Goal: Task Accomplishment & Management: Use online tool/utility

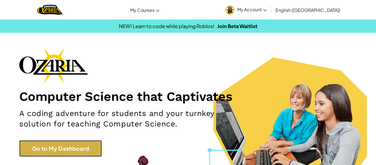
click at [96, 145] on link "Go to My Dashboard" at bounding box center [60, 148] width 83 height 17
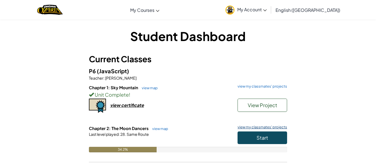
scroll to position [2, 0]
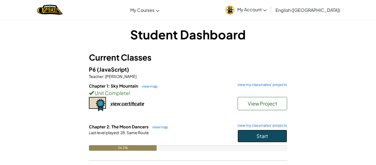
click at [275, 131] on button "Start" at bounding box center [263, 136] width 50 height 13
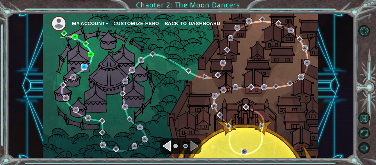
click at [85, 68] on img at bounding box center [84, 67] width 6 height 6
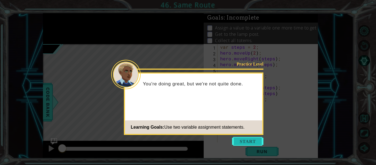
click at [249, 144] on button "Start" at bounding box center [247, 141] width 31 height 9
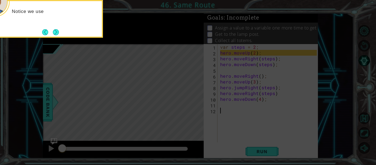
click at [256, 150] on icon at bounding box center [188, 82] width 376 height 165
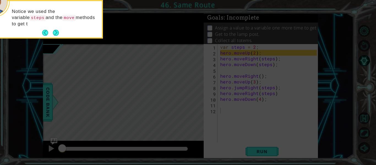
click at [256, 150] on icon at bounding box center [188, 82] width 376 height 165
click at [207, 54] on icon at bounding box center [188, 82] width 376 height 165
click at [57, 36] on button "Next" at bounding box center [56, 33] width 6 height 6
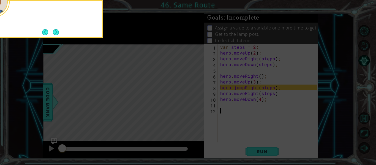
click at [57, 37] on div at bounding box center [48, 19] width 110 height 38
click at [57, 37] on div "Y" at bounding box center [48, 19] width 110 height 38
click at [57, 35] on button "Next" at bounding box center [56, 32] width 6 height 6
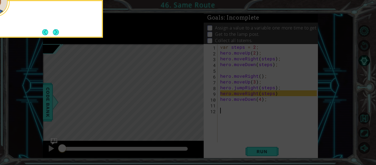
click at [57, 37] on div at bounding box center [48, 19] width 110 height 38
click at [57, 35] on button "Next" at bounding box center [56, 32] width 6 height 6
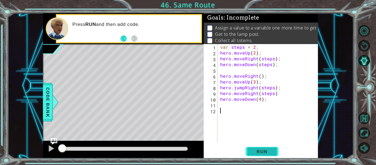
click at [272, 156] on button "Run" at bounding box center [262, 151] width 33 height 11
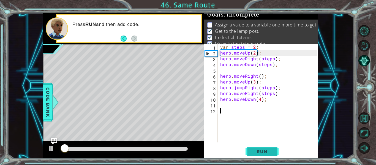
scroll to position [4, 0]
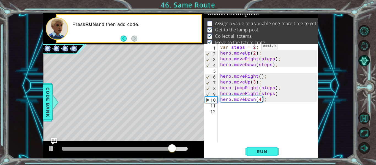
click at [255, 47] on div "var steps = 2 ; hero . moveUp ( 2 ) ; hero . moveRight ( steps ) ; hero . moveD…" at bounding box center [269, 99] width 101 height 110
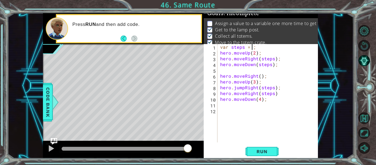
scroll to position [0, 2]
click at [250, 156] on button "Run" at bounding box center [262, 151] width 33 height 11
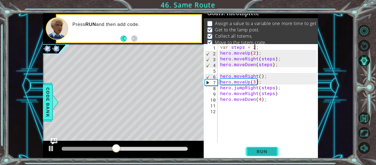
click at [260, 149] on span "Run" at bounding box center [262, 152] width 22 height 6
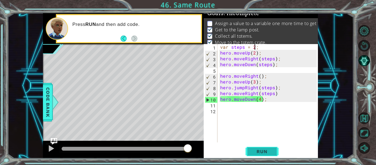
click at [267, 151] on span "Run" at bounding box center [262, 152] width 22 height 6
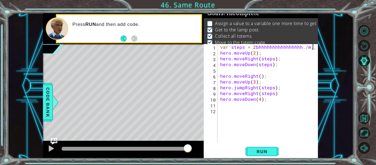
scroll to position [0, 6]
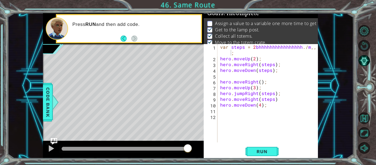
click at [317, 48] on div "var steps = 2bhhhhhhhhhhhhhhhh./m,,,, ; 1 2 3 4 5 6 7 8 9 10 11 12 var steps = …" at bounding box center [261, 101] width 114 height 114
click at [316, 47] on div "var steps = 2 bhhhhhhhhhhhhhhhh . / m ,,,, ; hero . moveUp ( 2 ) ; hero . moveR…" at bounding box center [269, 102] width 101 height 116
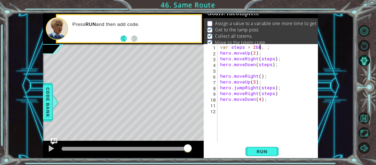
scroll to position [0, 2]
click at [259, 49] on div "var steps = 2 , ; hero . moveUp ( 2 ) ; hero . moveRight ( steps ) ; hero . mov…" at bounding box center [269, 99] width 101 height 110
click at [253, 149] on span "Run" at bounding box center [262, 152] width 22 height 6
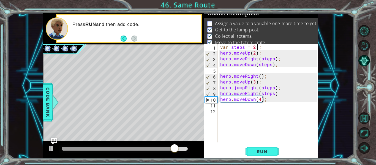
click at [268, 89] on div "var steps = 2 ; hero . moveUp ( 2 ) ; hero . moveRight ( steps ) ; hero . moveD…" at bounding box center [269, 99] width 101 height 110
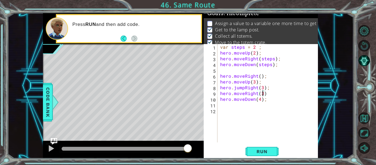
scroll to position [0, 2]
type textarea "hero.moveRight();"
click at [263, 149] on span "Run" at bounding box center [262, 152] width 22 height 6
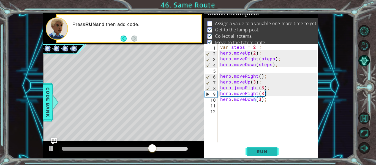
click at [263, 149] on span "Run" at bounding box center [262, 152] width 22 height 6
click at [263, 91] on div "var steps = 2 ; hero . moveUp ( 2 ) ; hero . moveRight ( steps ) ; hero . moveD…" at bounding box center [269, 99] width 101 height 110
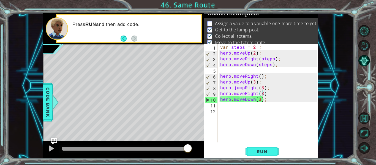
click at [265, 76] on div "var steps = 2 ; hero . moveUp ( 2 ) ; hero . moveRight ( steps ) ; hero . moveD…" at bounding box center [269, 99] width 101 height 110
type textarea "hero.moveUp(3);"
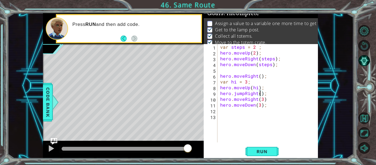
scroll to position [0, 3]
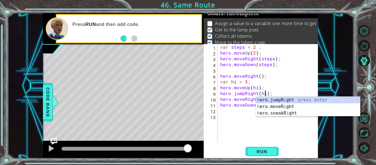
click at [297, 88] on div "var steps = 2 ; hero . moveUp ( 2 ) ; hero . moveRight ( steps ) ; hero . moveD…" at bounding box center [269, 99] width 101 height 110
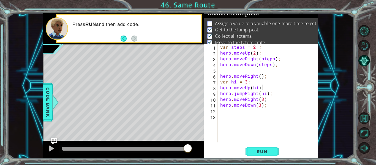
scroll to position [0, 2]
click at [263, 98] on div "var steps = 2 ; hero . moveUp ( 2 ) ; hero . moveRight ( steps ) ; hero . moveD…" at bounding box center [269, 99] width 101 height 110
type textarea "hero.moveRight(hi)"
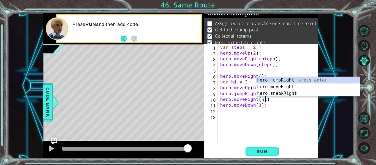
scroll to position [0, 3]
click at [259, 108] on div "var steps = 2 ; hero . moveUp ( 2 ) ; hero . moveRight ( steps ) ; hero . moveD…" at bounding box center [269, 99] width 101 height 110
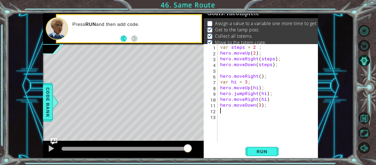
type textarea "hero.moveDown(3);"
click at [259, 109] on div "var steps = 2 ; hero . moveUp ( 2 ) ; hero . moveRight ( steps ) ; hero . moveD…" at bounding box center [269, 99] width 101 height 110
click at [261, 108] on div "var steps = 2 ; hero . moveUp ( 2 ) ; hero . moveRight ( steps ) ; hero . moveD…" at bounding box center [269, 99] width 101 height 110
click at [260, 106] on div "var steps = 2 ; hero . moveUp ( 2 ) ; hero . moveRight ( steps ) ; hero . moveD…" at bounding box center [269, 99] width 101 height 110
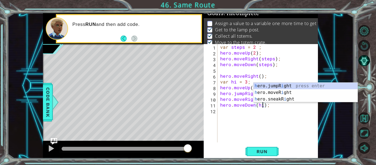
scroll to position [0, 3]
type textarea "hero.moveDown(hi);"
click at [265, 155] on button "Run" at bounding box center [262, 151] width 33 height 11
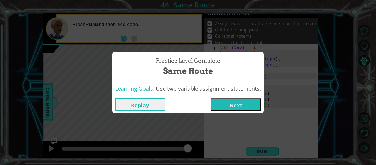
click at [250, 101] on button "Next" at bounding box center [236, 104] width 50 height 12
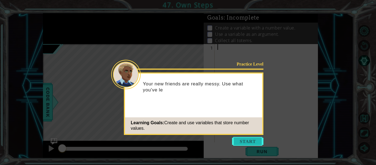
click at [251, 144] on button "Start" at bounding box center [247, 141] width 31 height 9
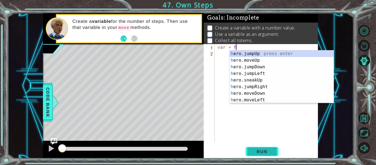
scroll to position [0, 1]
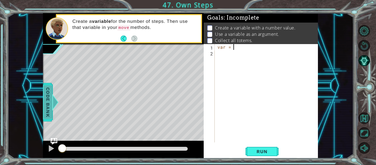
type textarea "var ="
click at [51, 101] on span "Code Bank" at bounding box center [48, 102] width 9 height 34
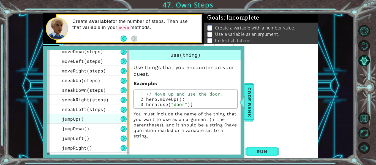
scroll to position [59, 0]
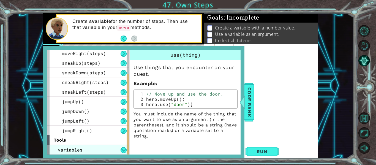
click at [80, 152] on span "variables" at bounding box center [70, 150] width 25 height 6
click at [123, 154] on div "variables" at bounding box center [88, 150] width 83 height 10
click at [130, 140] on div "use(thing) Use things that you encounter on your quest. Example : 1 2 3 // Move…" at bounding box center [186, 96] width 112 height 92
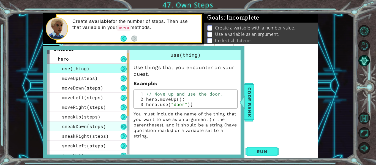
scroll to position [5, 0]
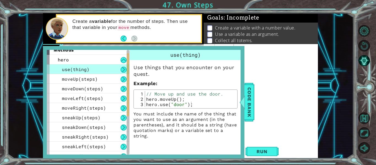
click at [124, 70] on button at bounding box center [124, 70] width 6 height 6
click at [122, 70] on button at bounding box center [124, 70] width 6 height 6
click at [124, 63] on div "hero" at bounding box center [88, 60] width 83 height 10
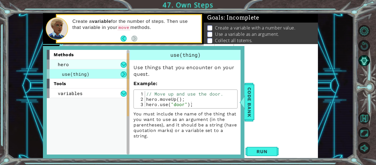
scroll to position [0, 0]
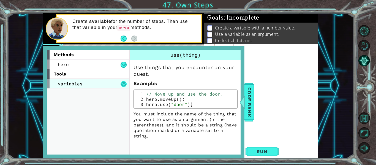
click at [122, 85] on button at bounding box center [124, 84] width 6 height 6
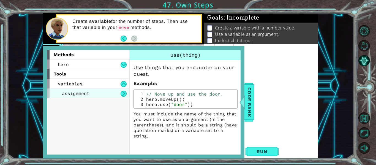
click at [96, 91] on div "assignment" at bounding box center [88, 93] width 83 height 10
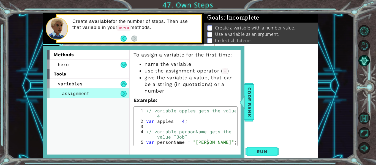
click at [276, 78] on div "var =" at bounding box center [267, 99] width 103 height 110
click at [243, 111] on div "methods hero use(thing) moveUp(steps) moveDown(steps) moveLeft(steps) moveRight…" at bounding box center [144, 102] width 202 height 112
click at [247, 113] on span "Code Bank" at bounding box center [249, 102] width 9 height 34
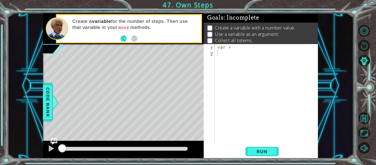
click at [247, 53] on div "var =" at bounding box center [267, 99] width 103 height 110
click at [240, 47] on div "var =" at bounding box center [267, 99] width 103 height 110
type textarea "var = 67 3;"
click at [260, 154] on span "Run" at bounding box center [262, 152] width 22 height 6
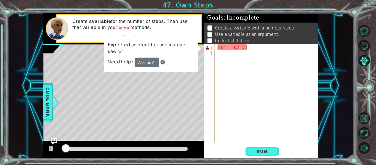
click at [245, 57] on div "var = 67 3 ;" at bounding box center [267, 99] width 103 height 110
click at [239, 50] on div "var = 67 3 ;" at bounding box center [267, 99] width 103 height 110
click at [238, 51] on div "var = 67 3 ;" at bounding box center [267, 99] width 103 height 110
click at [239, 51] on div "var = 67 3 ;" at bounding box center [267, 99] width 103 height 110
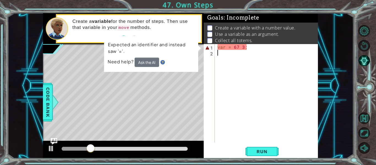
click at [247, 47] on div "var = 67 3 ;" at bounding box center [267, 99] width 103 height 110
click at [250, 49] on div "var = 67 3 ;" at bounding box center [267, 99] width 103 height 110
click at [240, 47] on div "var = 67 3 ;" at bounding box center [267, 99] width 103 height 110
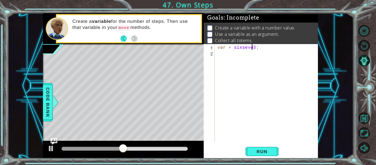
scroll to position [0, 2]
type textarea "var = sixseven 3;"
click at [274, 152] on button "Run" at bounding box center [262, 151] width 33 height 11
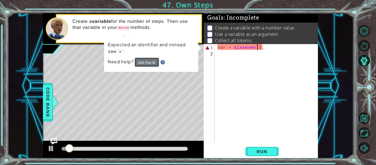
click at [144, 62] on button "Ask the AI" at bounding box center [147, 62] width 25 height 9
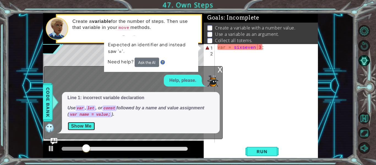
click at [90, 124] on button "Show Me" at bounding box center [81, 126] width 28 height 9
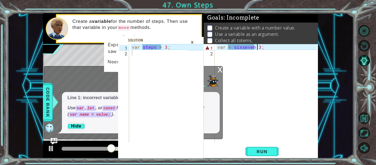
click at [254, 51] on div "var = sixseven 3 ;" at bounding box center [267, 99] width 103 height 110
click at [233, 48] on div "var = sixseven 3 ;" at bounding box center [267, 99] width 103 height 110
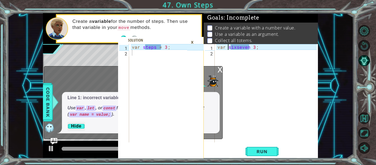
click at [250, 47] on div "var sixseven 3 ;" at bounding box center [267, 99] width 103 height 110
click at [252, 49] on div "var sixseven 3 ;" at bounding box center [267, 99] width 103 height 110
type textarea "var sixseven = 3;"
click at [260, 151] on span "Run" at bounding box center [262, 152] width 22 height 6
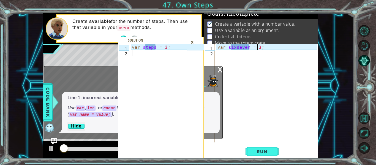
scroll to position [4, 0]
click at [194, 40] on div "×" at bounding box center [192, 41] width 9 height 9
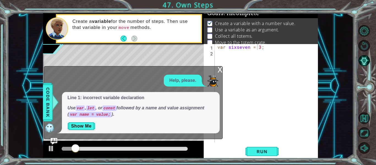
click at [222, 72] on div "x" at bounding box center [220, 69] width 5 height 6
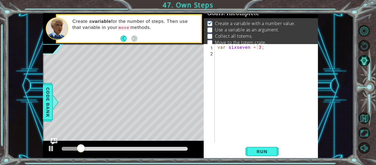
click at [236, 54] on div "var sixseven = 3 ;" at bounding box center [267, 99] width 103 height 110
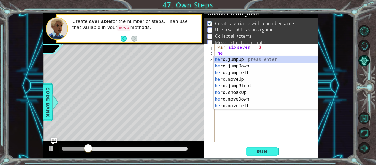
scroll to position [0, 0]
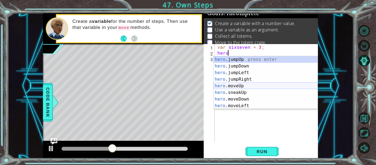
click at [254, 89] on div "hero .jumpUp press enter hero .jumpDown press enter hero .jumpLeft press enter …" at bounding box center [266, 89] width 104 height 66
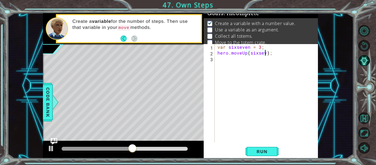
scroll to position [0, 3]
type textarea "hero.moveUp(sixseven);"
click at [259, 68] on div "var sixseven = 3 ; hero . moveUp ( sixseven ) ;" at bounding box center [267, 99] width 103 height 110
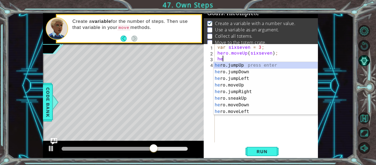
scroll to position [0, 0]
type textarea "hero"
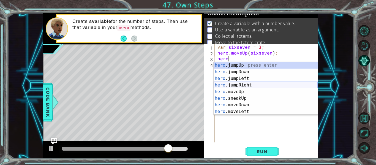
click at [251, 88] on div "hero .jumpUp press enter hero .jumpDown press enter hero .jumpLeft press enter …" at bounding box center [266, 95] width 104 height 66
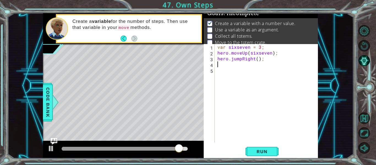
click at [258, 64] on div "var sixseven = 3 ; hero . moveUp ( sixseven ) ; hero . jumpRight ( ) ;" at bounding box center [267, 99] width 103 height 110
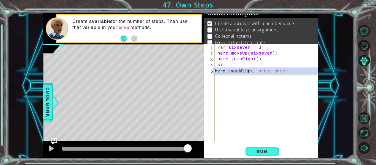
type textarea "s"
type textarea "hero.jumpRight();"
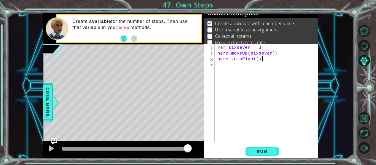
click at [258, 64] on div "var sixseven = 3 ; hero . moveUp ( sixseven ) ; hero . jumpRight ( ) ;" at bounding box center [267, 99] width 103 height 110
click at [257, 62] on div "var sixseven = 3 ; hero . moveUp ( sixseven ) ; hero . jumpRight ( ) ;" at bounding box center [267, 99] width 103 height 110
click at [255, 61] on div "var sixseven = 3 ; hero . moveUp ( sixseven ) ; hero . jumpRight ( ) ;" at bounding box center [267, 99] width 103 height 110
type textarea "hero.jumpRight();"
click at [257, 62] on div "var sixseven = 3 ; hero . moveUp ( sixseven ) ; hero . jumpRight ( ) ;" at bounding box center [267, 99] width 103 height 110
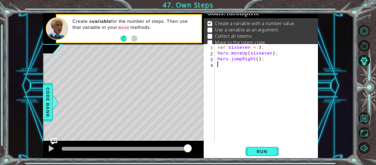
click at [257, 59] on div "var sixseven = 3 ; hero . moveUp ( sixseven ) ; hero . jumpRight ( ) ;" at bounding box center [267, 99] width 103 height 110
type textarea "hero.jumpRight(sixseven);"
click at [259, 149] on span "Run" at bounding box center [262, 152] width 22 height 6
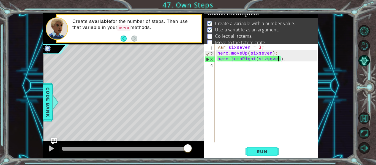
click at [260, 68] on div "var sixseven = 3 ; hero . moveUp ( sixseven ) ; hero . jumpRight ( sixseven ) ;" at bounding box center [267, 99] width 103 height 110
click at [267, 148] on button "Run" at bounding box center [262, 151] width 33 height 11
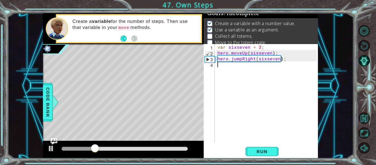
click at [242, 58] on div "var sixseven = 3 ; hero . moveUp ( sixseven ) ; hero . jumpRight ( sixseven ) ;" at bounding box center [267, 99] width 103 height 110
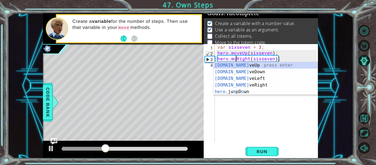
scroll to position [0, 2]
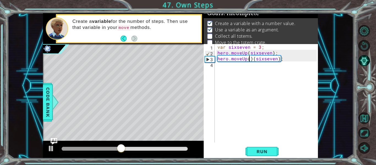
click at [252, 59] on div "var sixseven = 3 ; hero . moveUp ( sixseven ) ; hero . moveUp ( ) ( sixseven ) ;" at bounding box center [267, 99] width 103 height 110
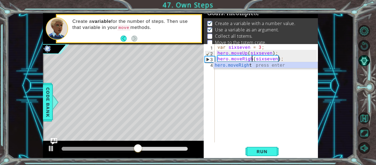
scroll to position [0, 2]
type textarea "hero.moveRight(sixseven);"
click at [266, 153] on span "Run" at bounding box center [262, 152] width 22 height 6
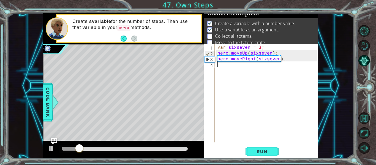
click at [254, 71] on div "var sixseven = 3 ; hero . moveUp ( sixseven ) ; hero . moveRight ( sixseven ) ;" at bounding box center [267, 99] width 103 height 110
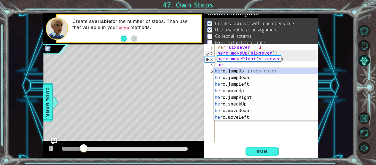
scroll to position [0, 0]
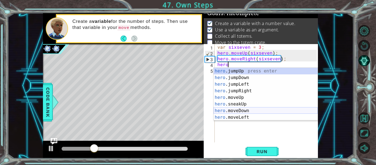
click at [248, 110] on div "hero .jumpUp press enter hero .jumpDown press enter hero .jumpLeft press enter …" at bounding box center [266, 101] width 104 height 66
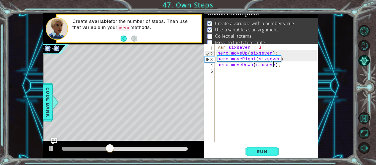
scroll to position [0, 4]
type textarea "hero.moveDown(sixseven);"
click at [258, 82] on div "var sixseven = 3 ; hero . moveUp ( sixseven ) ; hero . moveRight ( sixseven ) ;…" at bounding box center [267, 99] width 103 height 110
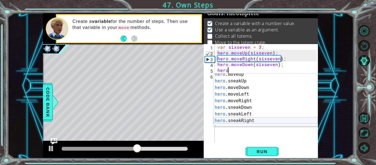
scroll to position [29, 0]
click at [253, 101] on div "hero .moveUp press enter hero .sneakUp press enter hero .moveDown press enter h…" at bounding box center [266, 104] width 104 height 66
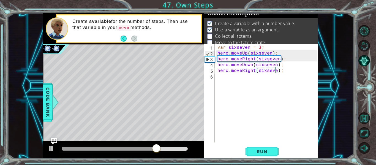
scroll to position [0, 4]
type textarea "hero.moveRight(sixseven);"
click at [264, 151] on span "Run" at bounding box center [262, 152] width 22 height 6
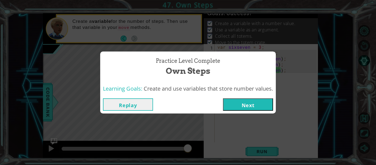
click at [259, 108] on button "Next" at bounding box center [248, 104] width 50 height 12
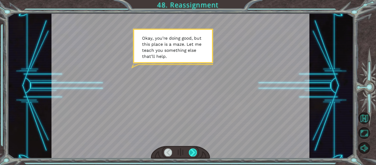
click at [192, 150] on div at bounding box center [193, 152] width 8 height 8
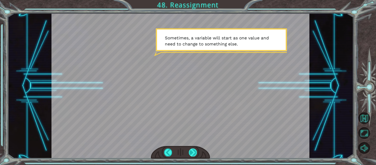
click at [192, 150] on div at bounding box center [193, 152] width 8 height 8
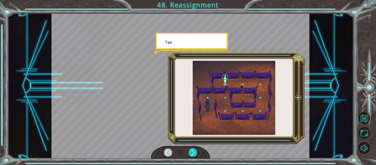
click at [192, 150] on div at bounding box center [193, 152] width 8 height 8
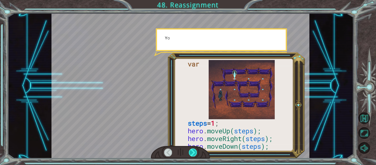
click at [192, 150] on div at bounding box center [193, 152] width 8 height 8
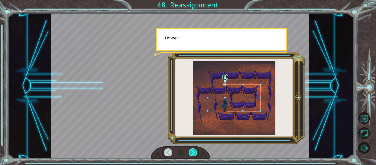
click at [192, 150] on div at bounding box center [193, 152] width 8 height 8
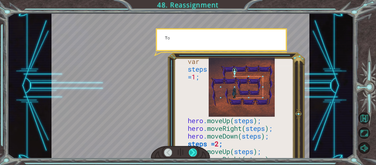
click at [192, 150] on div at bounding box center [193, 152] width 8 height 8
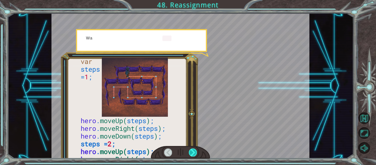
click at [192, 150] on div at bounding box center [193, 152] width 8 height 8
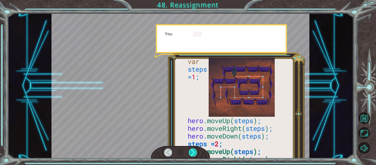
click at [192, 150] on div at bounding box center [193, 152] width 8 height 8
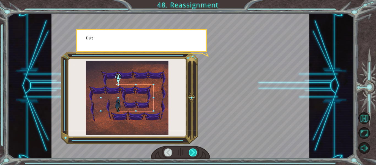
click at [192, 150] on div at bounding box center [193, 152] width 8 height 8
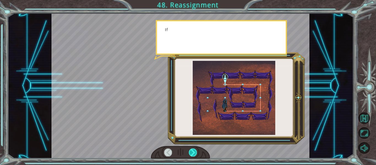
click at [192, 150] on div at bounding box center [193, 152] width 8 height 8
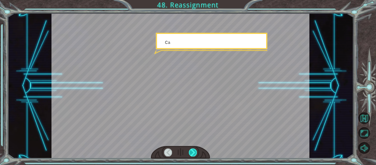
click at [192, 150] on div at bounding box center [193, 152] width 8 height 8
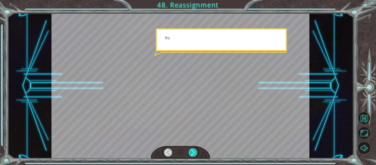
click at [192, 150] on div at bounding box center [193, 152] width 8 height 8
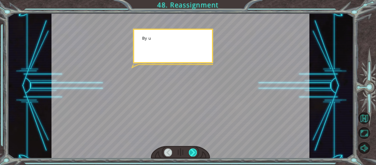
click at [192, 150] on div at bounding box center [193, 152] width 8 height 8
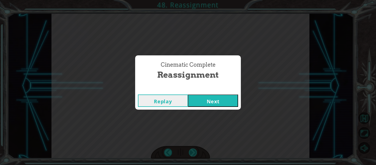
click at [192, 150] on div "Cinematic Complete Reassignment Replay Next" at bounding box center [188, 82] width 376 height 165
click at [224, 97] on button "Next" at bounding box center [213, 100] width 50 height 12
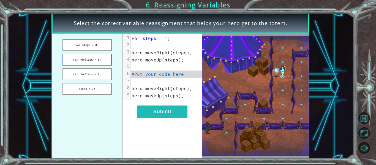
click at [107, 60] on button "var newSteps = 3;" at bounding box center [87, 60] width 49 height 12
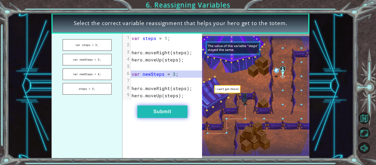
click at [161, 107] on button "Submit" at bounding box center [162, 111] width 50 height 12
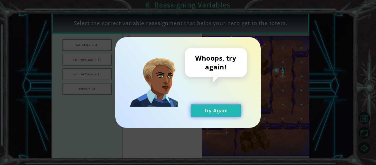
click at [218, 113] on button "Try Again" at bounding box center [216, 110] width 50 height 12
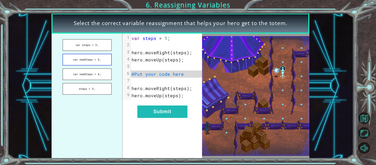
click at [97, 59] on button "var newSteps = 3;" at bounding box center [87, 60] width 49 height 12
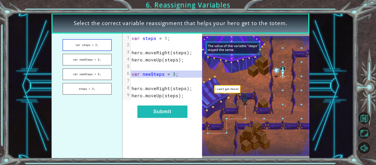
click at [92, 41] on button "var steps = 3;" at bounding box center [87, 45] width 49 height 12
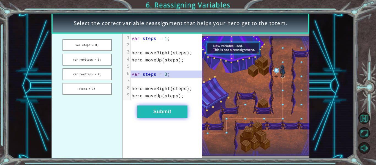
click at [155, 109] on button "Submit" at bounding box center [162, 111] width 50 height 12
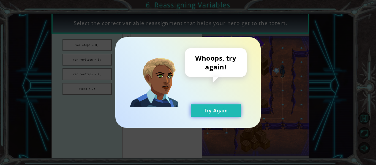
click at [233, 108] on button "Try Again" at bounding box center [216, 110] width 50 height 12
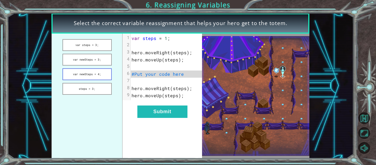
click at [109, 76] on button "var newSteps = 4;" at bounding box center [87, 74] width 49 height 12
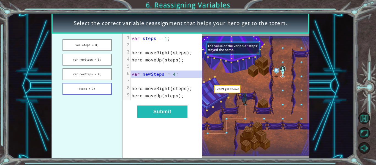
click at [100, 87] on button "steps = 3;" at bounding box center [87, 89] width 49 height 12
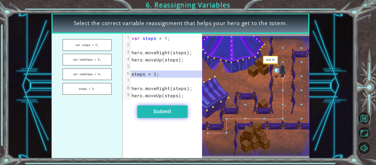
click at [170, 108] on button "Submit" at bounding box center [162, 111] width 50 height 12
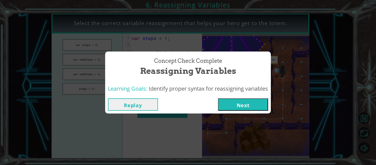
click at [222, 104] on button "Next" at bounding box center [243, 104] width 50 height 12
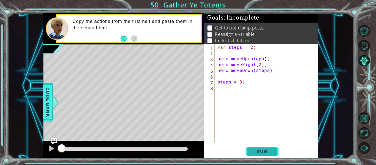
click at [274, 151] on button "Run" at bounding box center [262, 151] width 33 height 11
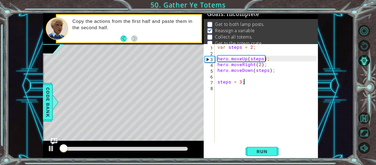
scroll to position [4, 0]
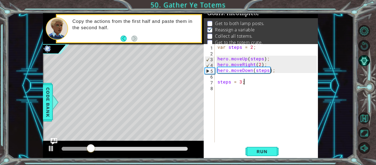
click at [217, 81] on div "var steps = 2 ; hero . moveUp ( steps ) ; hero . moveRight ( 2 ) ; hero . moveD…" at bounding box center [267, 99] width 103 height 110
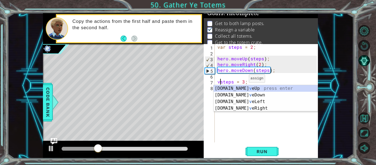
scroll to position [0, 1]
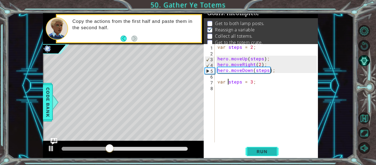
type textarea "var steps = 3;"
click at [264, 152] on span "Run" at bounding box center [262, 152] width 22 height 6
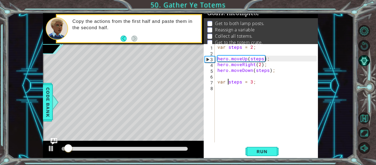
click at [221, 93] on div "var steps = 2 ; hero . moveUp ( steps ) ; hero . moveRight ( 2 ) ; hero . moveD…" at bounding box center [267, 99] width 103 height 110
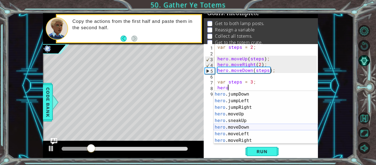
scroll to position [7, 0]
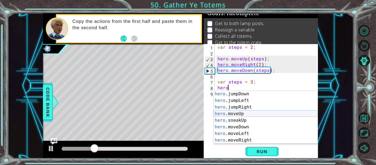
click at [241, 113] on div "hero .jumpDown press enter hero .jumpLeft press enter hero .jumpRight press ent…" at bounding box center [266, 124] width 104 height 66
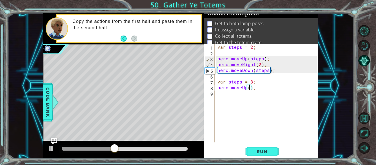
click at [241, 82] on div "var steps = 2 ; hero . moveUp ( steps ) ; hero . moveRight ( 2 ) ; hero . moveD…" at bounding box center [267, 99] width 103 height 110
click at [250, 90] on div "var steps = 2 ; hero . moveUp ( steps ) ; hero . moveRight ( 2 ) ; hero . moveD…" at bounding box center [267, 99] width 103 height 110
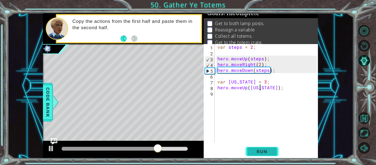
type textarea "hero.moveUp([US_STATE]);"
click at [252, 153] on span "Run" at bounding box center [262, 152] width 22 height 6
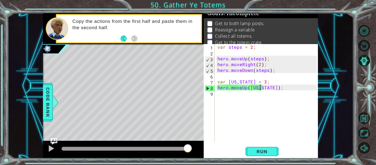
click at [221, 93] on div "var steps = 2 ; hero . moveUp ( steps ) ; hero . moveRight ( 2 ) ; hero . moveD…" at bounding box center [267, 99] width 103 height 110
drag, startPoint x: 278, startPoint y: 87, endPoint x: 219, endPoint y: 86, distance: 59.5
click at [219, 86] on div "var steps = 2 ; hero . moveUp ( steps ) ; hero . moveRight ( 2 ) ; hero . moveD…" at bounding box center [267, 99] width 103 height 110
type textarea "hero.moveUp([US_STATE]);"
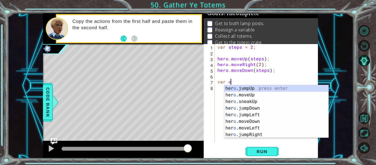
type textarea "v"
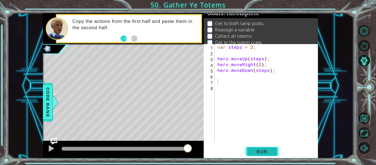
click at [260, 150] on span "Run" at bounding box center [262, 152] width 22 height 6
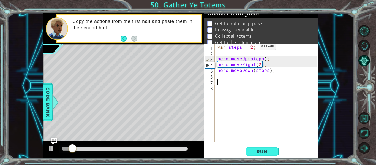
click at [251, 47] on div "var steps = 2 ; hero . moveUp ( steps ) ; hero . moveRight ( 2 ) ; hero . moveD…" at bounding box center [267, 99] width 103 height 110
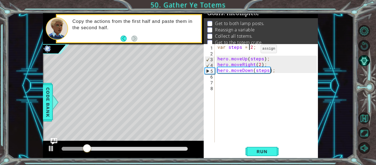
click at [251, 50] on div "var steps = 2 ; hero . moveUp ( steps ) ; hero . moveRight ( 2 ) ; hero . moveD…" at bounding box center [267, 99] width 103 height 110
click at [255, 157] on button "Run" at bounding box center [262, 151] width 33 height 11
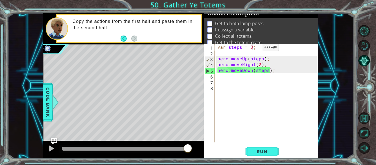
click at [253, 48] on div "var steps = 3 ; hero . moveUp ( steps ) ; hero . moveRight ( 2 ) ; hero . moveD…" at bounding box center [267, 99] width 103 height 110
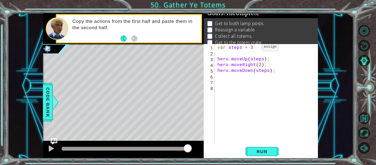
scroll to position [0, 3]
type textarea "var steps = 3 q;"
